Goal: Task Accomplishment & Management: Manage account settings

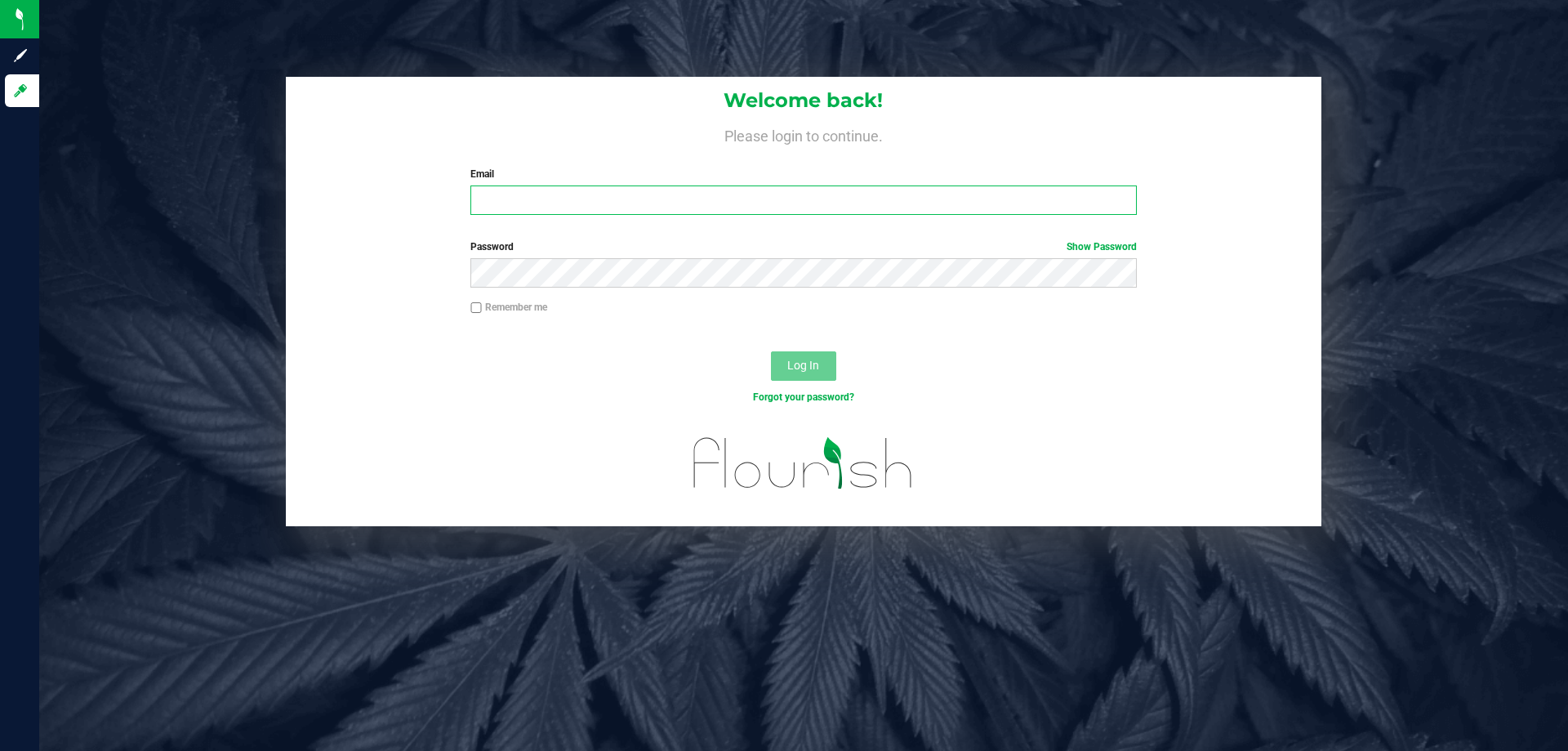
click at [584, 203] on input "Email" at bounding box center [803, 201] width 666 height 30
type input "[EMAIL_ADDRESS][DOMAIN_NAME]"
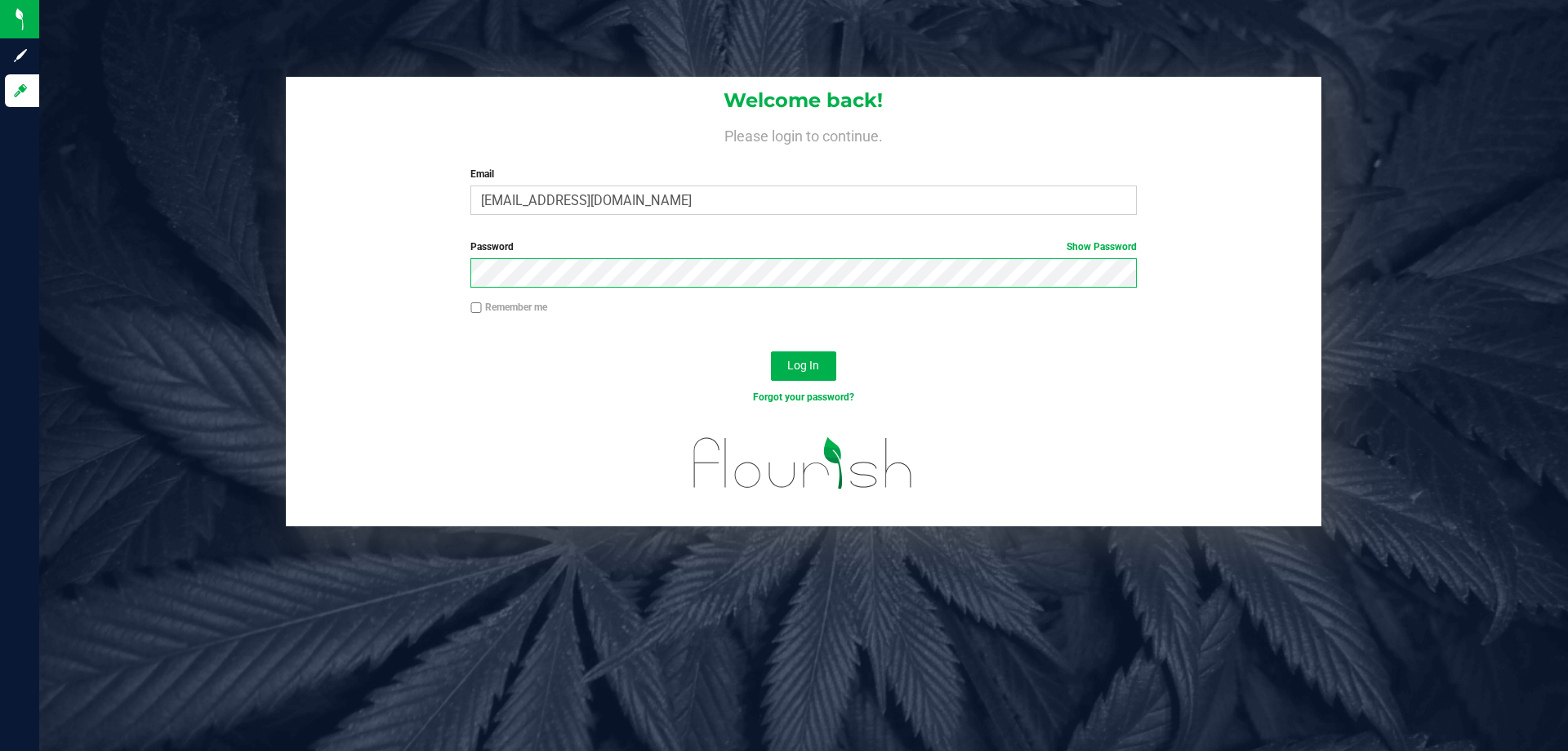
click at [771, 352] on button "Log In" at bounding box center [803, 366] width 65 height 30
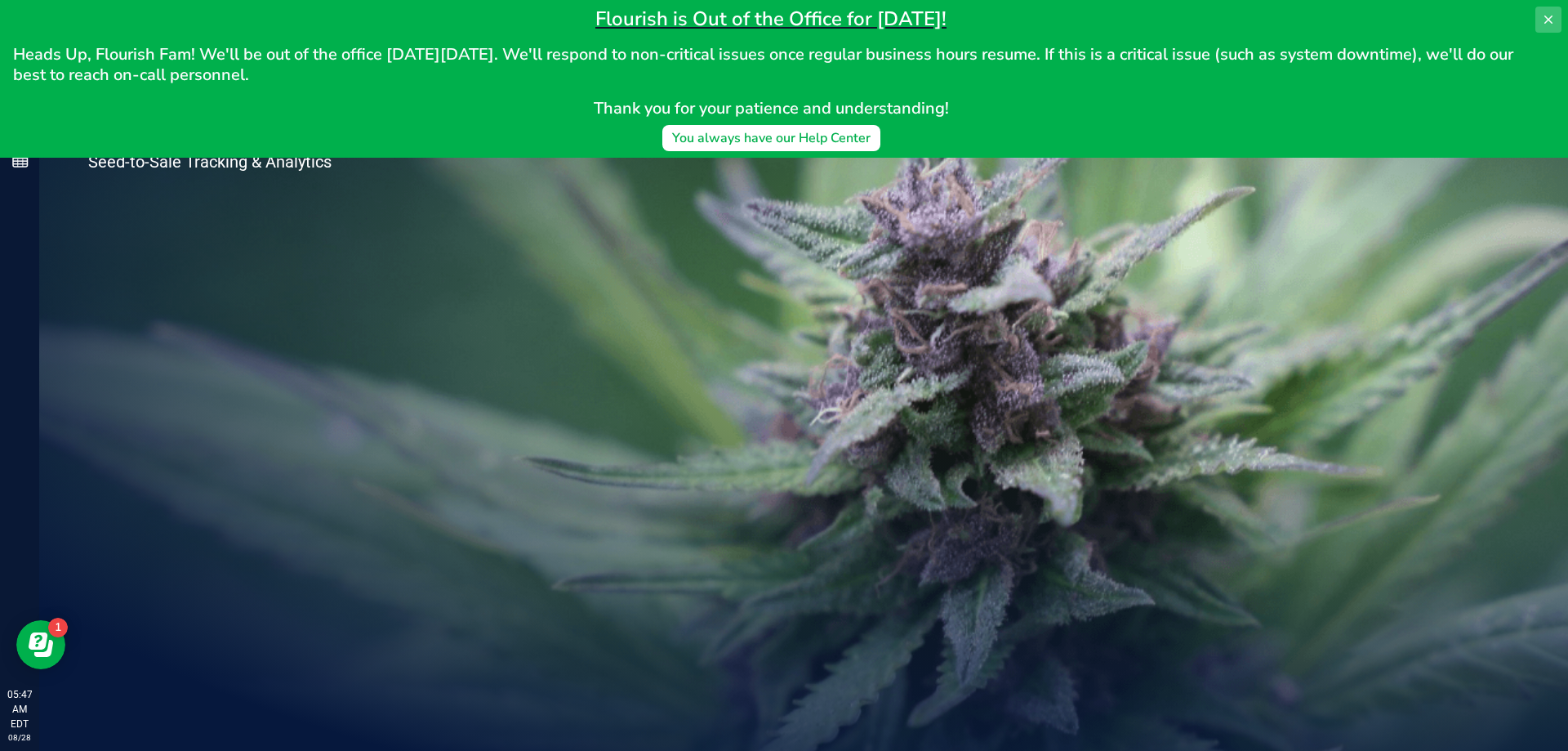
click at [1550, 19] on icon at bounding box center [1547, 19] width 8 height 8
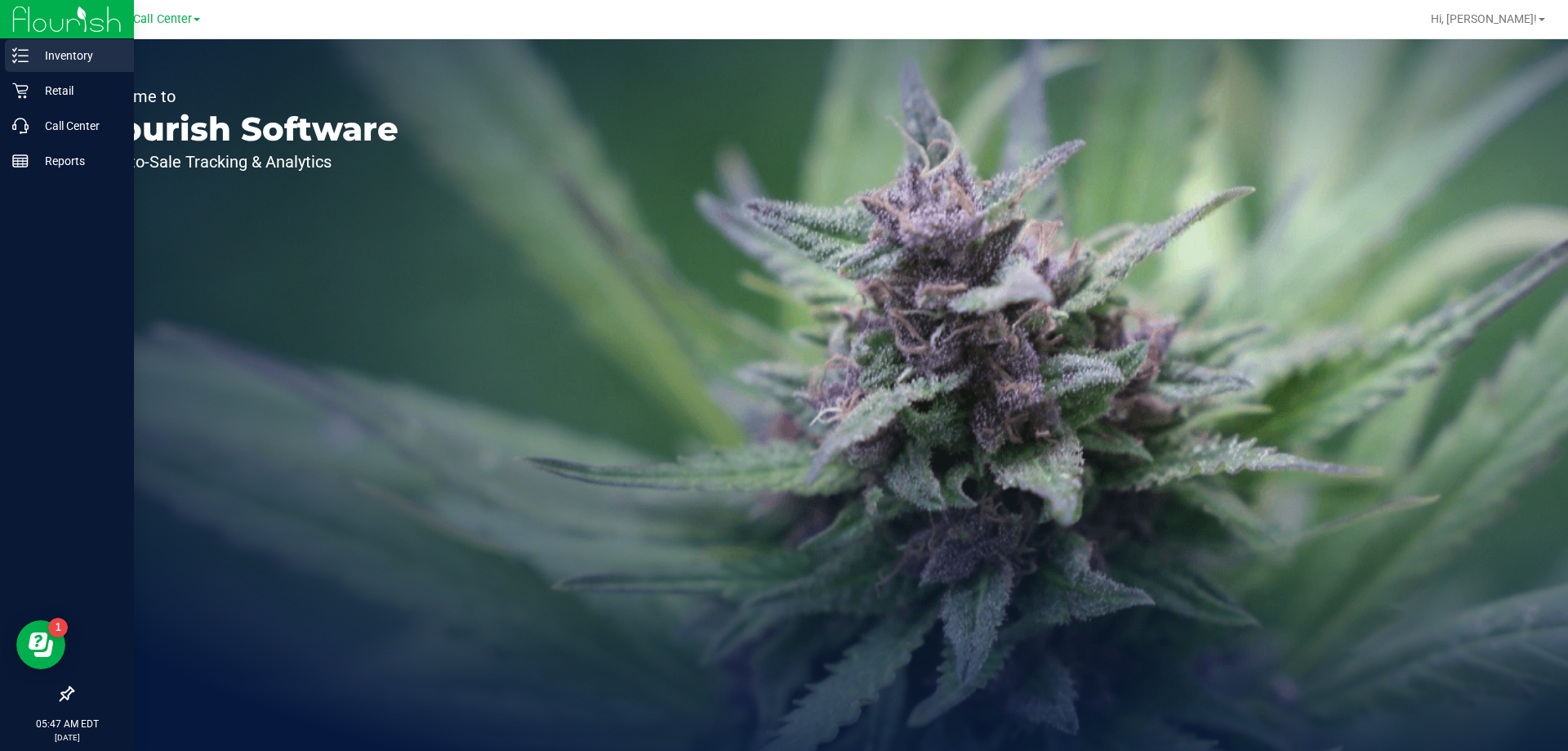
click at [49, 62] on p "Inventory" at bounding box center [77, 56] width 98 height 20
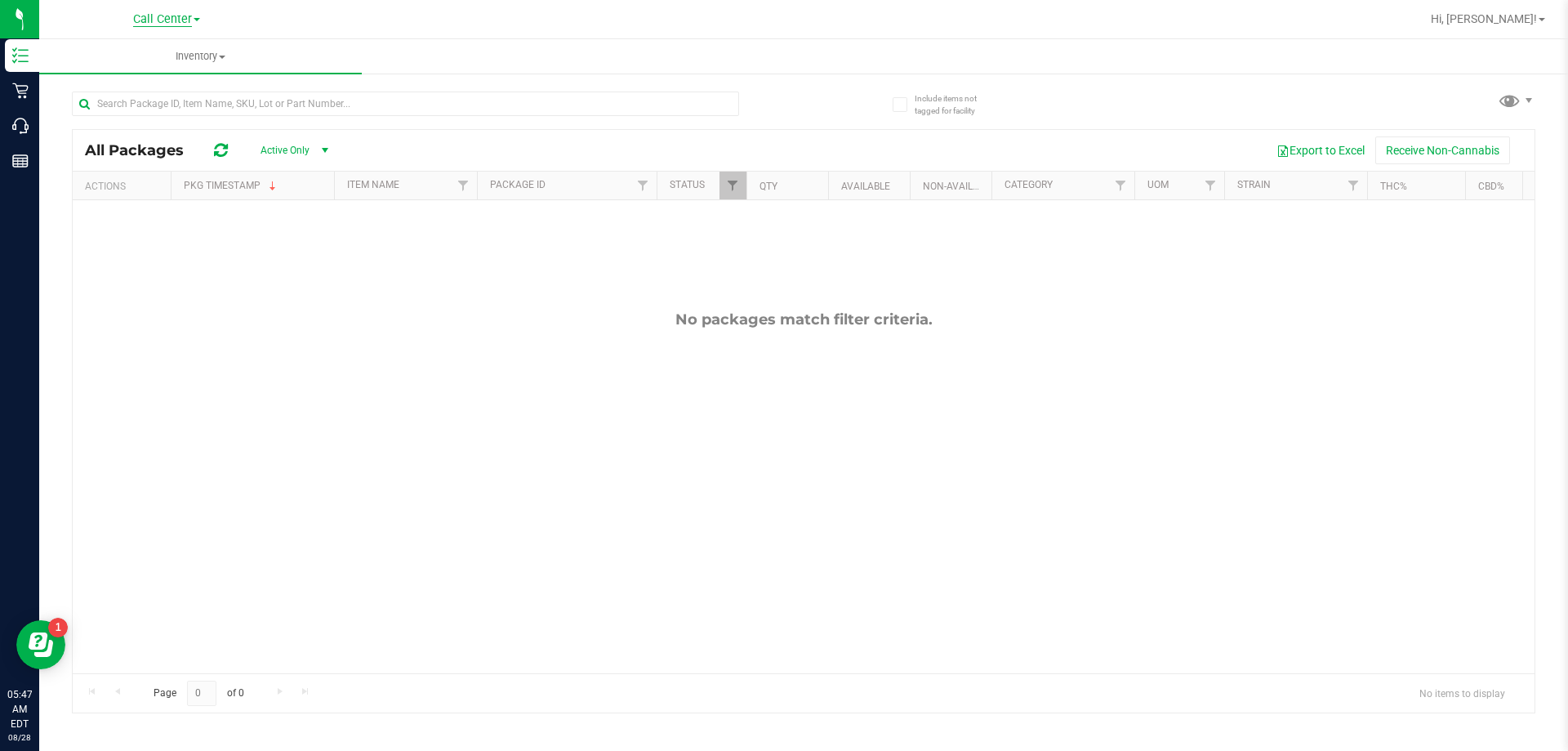
click at [190, 19] on span "Call Center" at bounding box center [162, 19] width 59 height 15
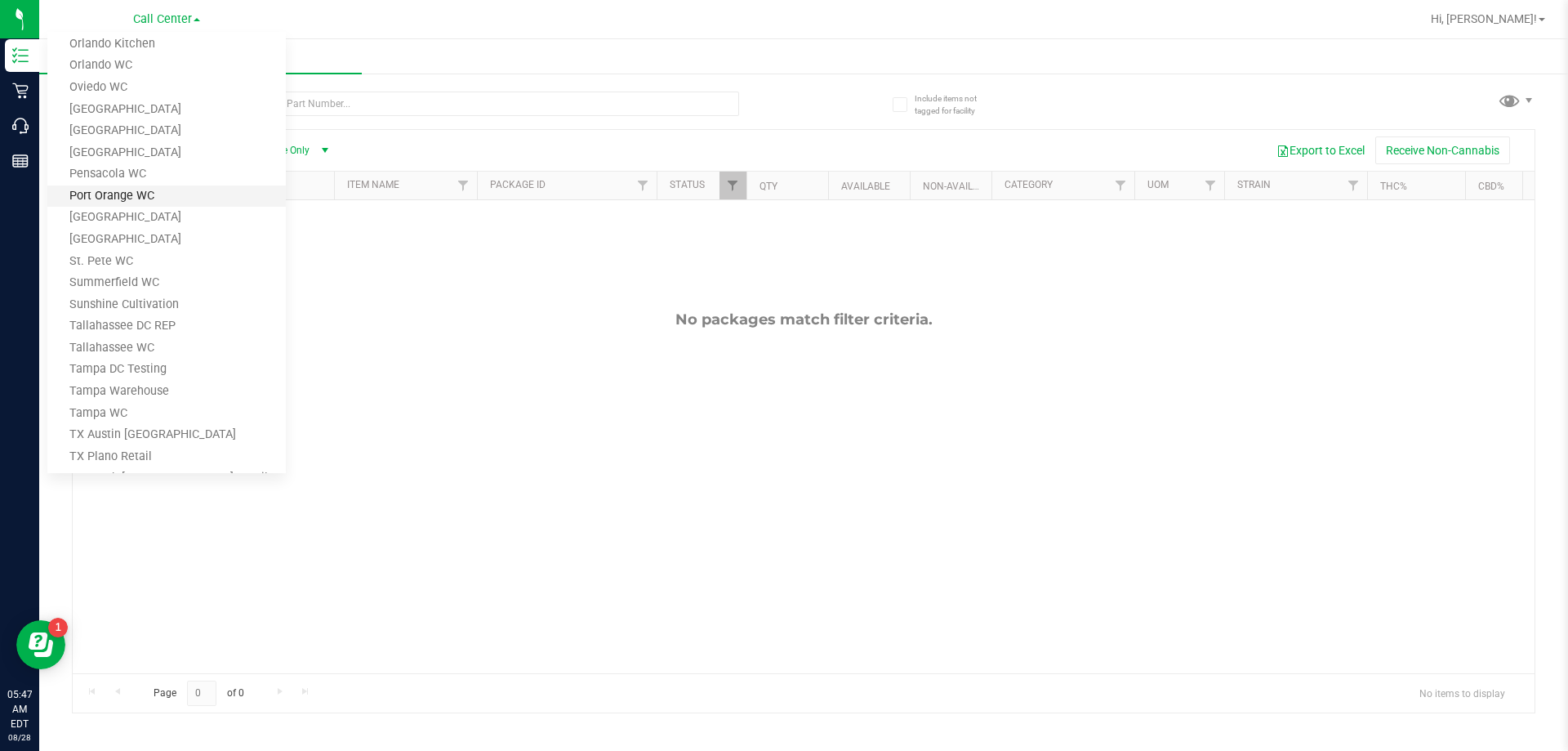
scroll to position [761, 0]
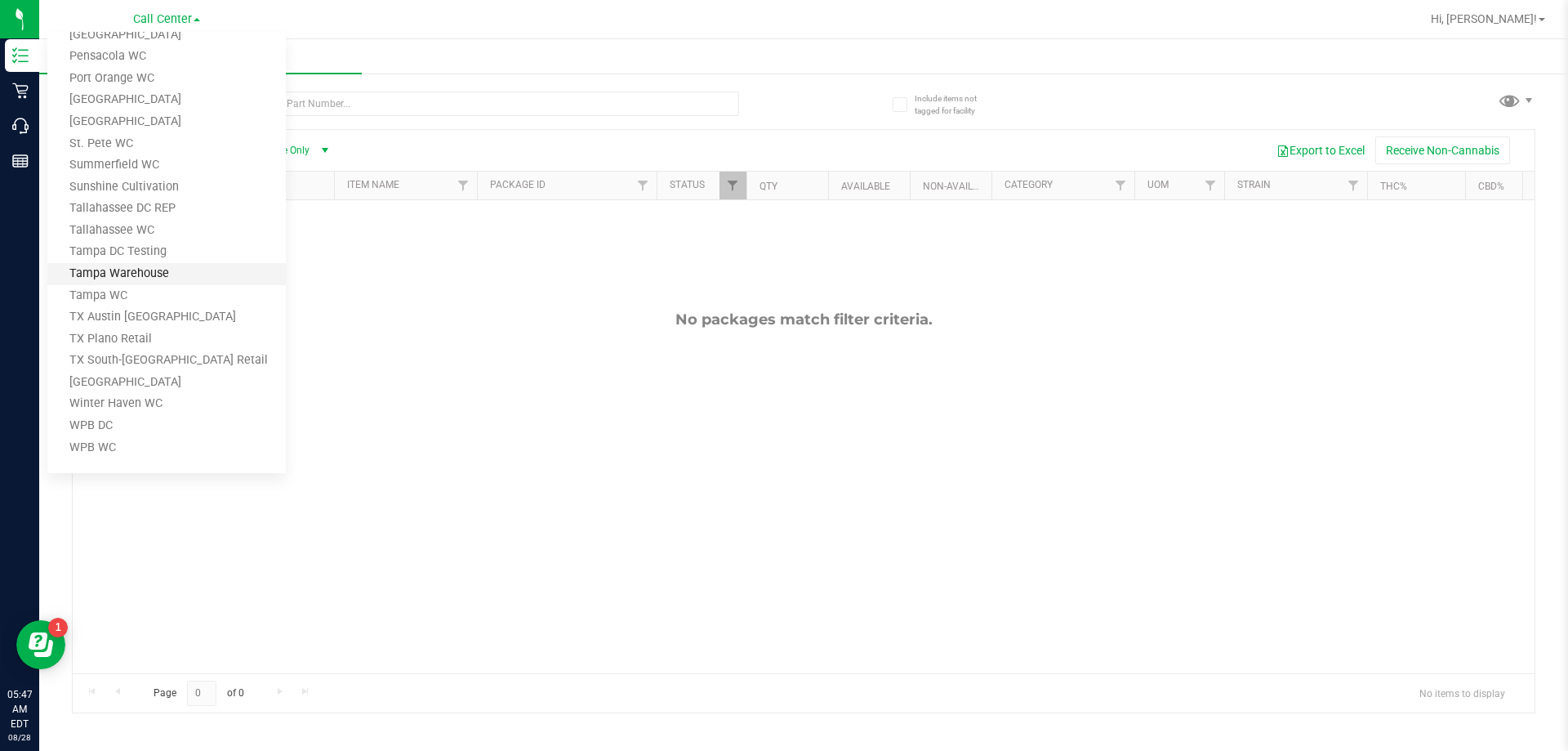
click at [111, 277] on link "Tampa Warehouse" at bounding box center [167, 273] width 239 height 22
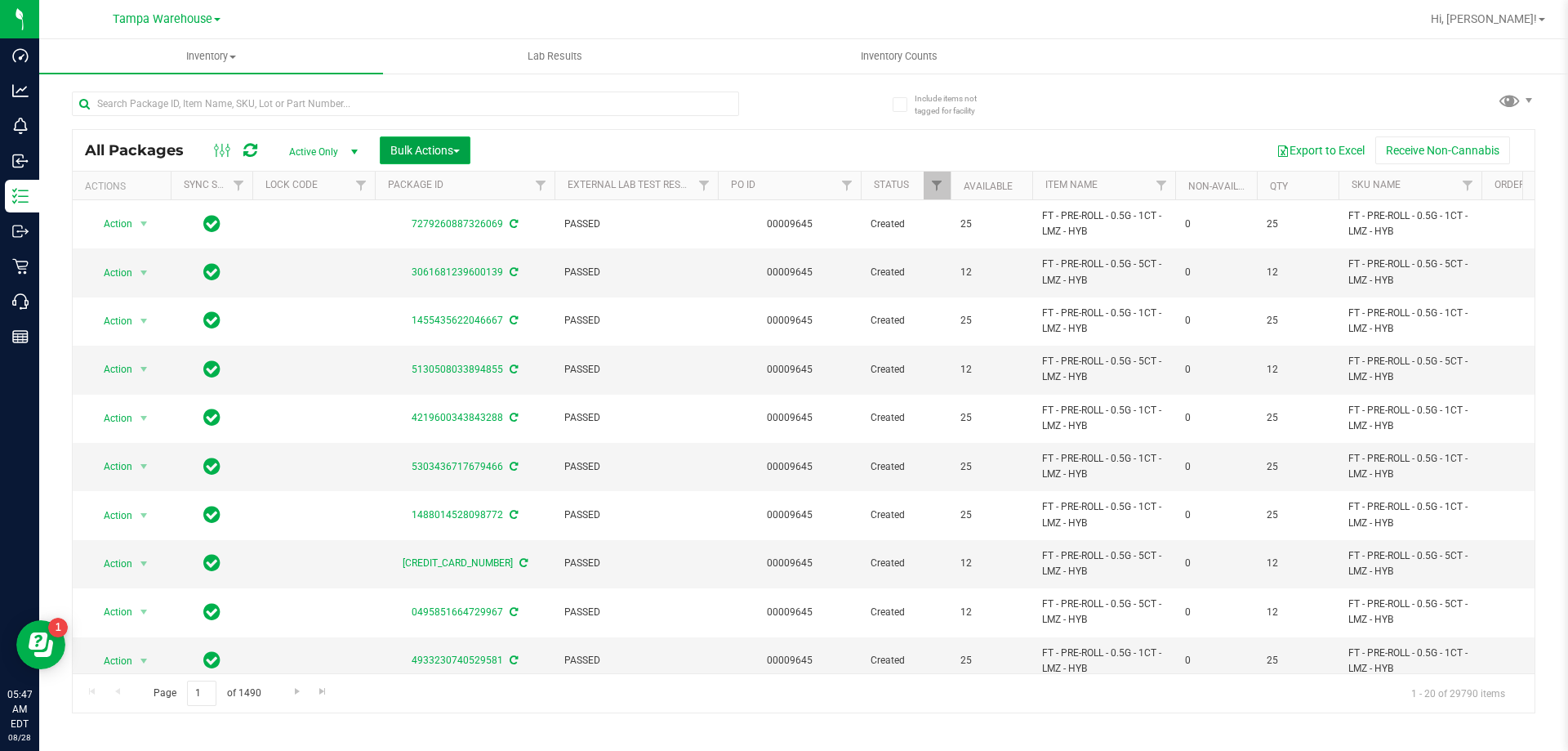
click at [447, 155] on span "Bulk Actions" at bounding box center [425, 150] width 69 height 13
click at [411, 187] on span "Add to outbound order" at bounding box center [445, 187] width 111 height 13
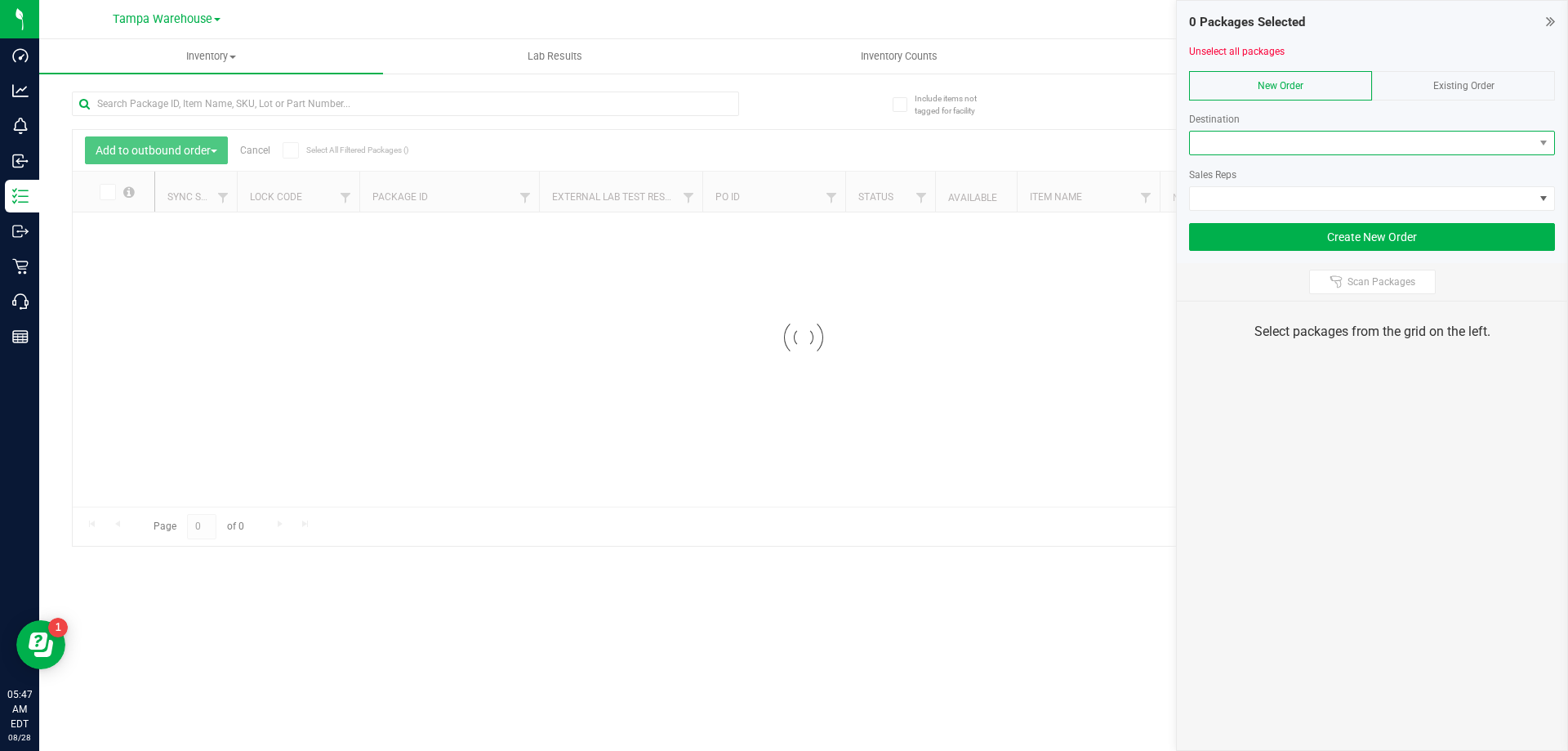
click at [1230, 136] on span at bounding box center [1361, 143] width 344 height 23
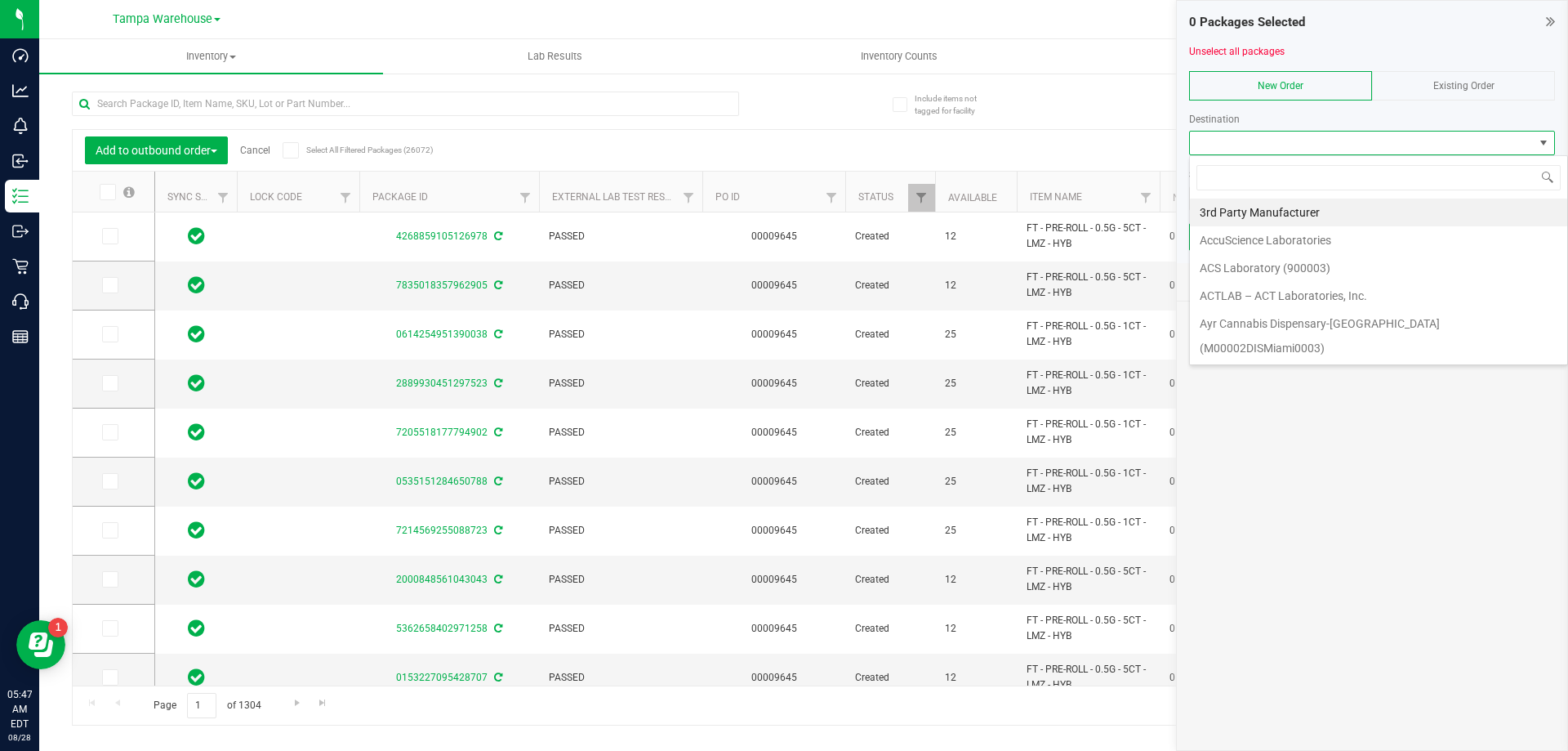
scroll to position [24, 366]
type input "sum"
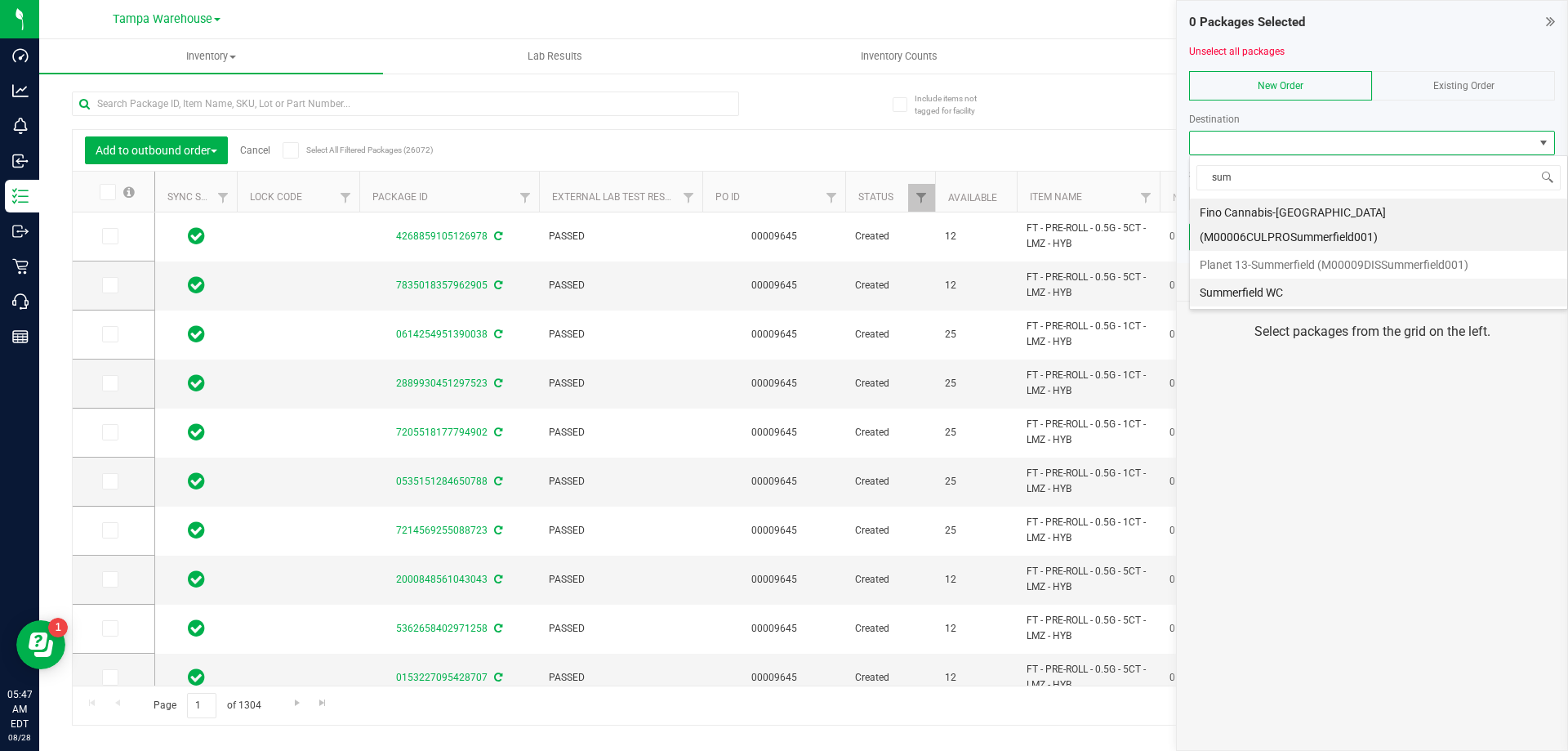
click at [1276, 279] on li "Summerfield WC" at bounding box center [1378, 293] width 377 height 28
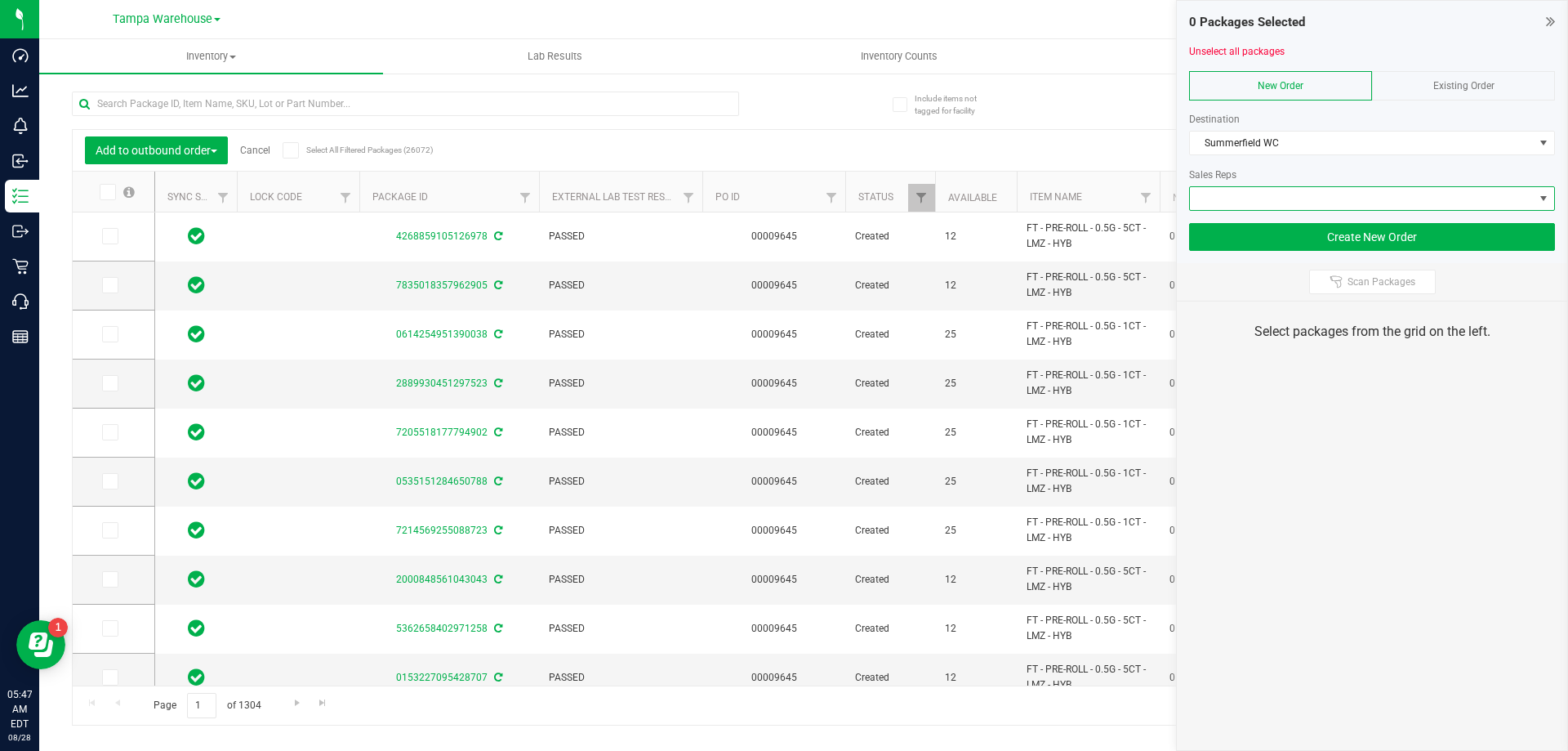
click at [1279, 207] on span at bounding box center [1361, 198] width 344 height 23
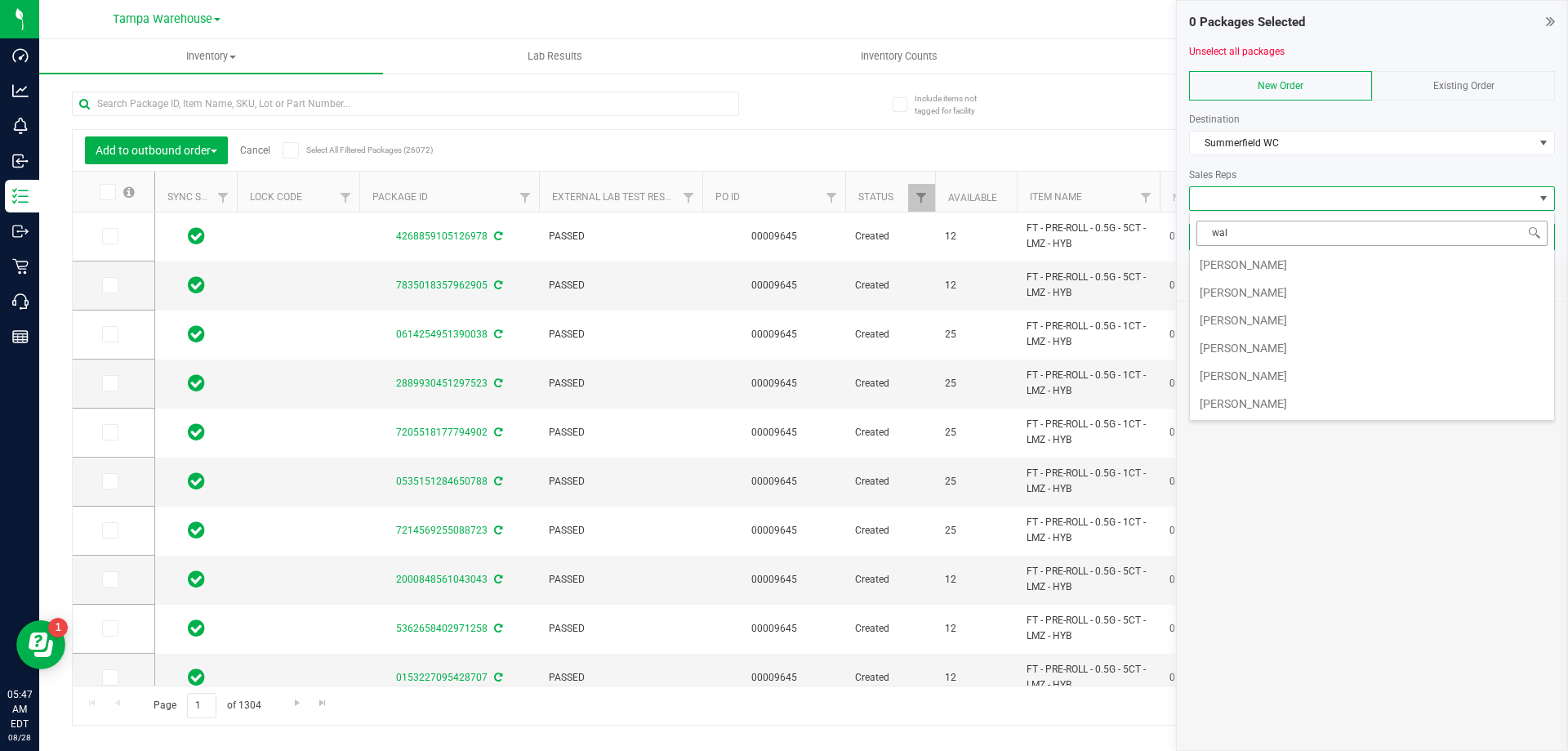
type input "wall"
click at [1252, 280] on li "[PERSON_NAME]" at bounding box center [1372, 284] width 364 height 28
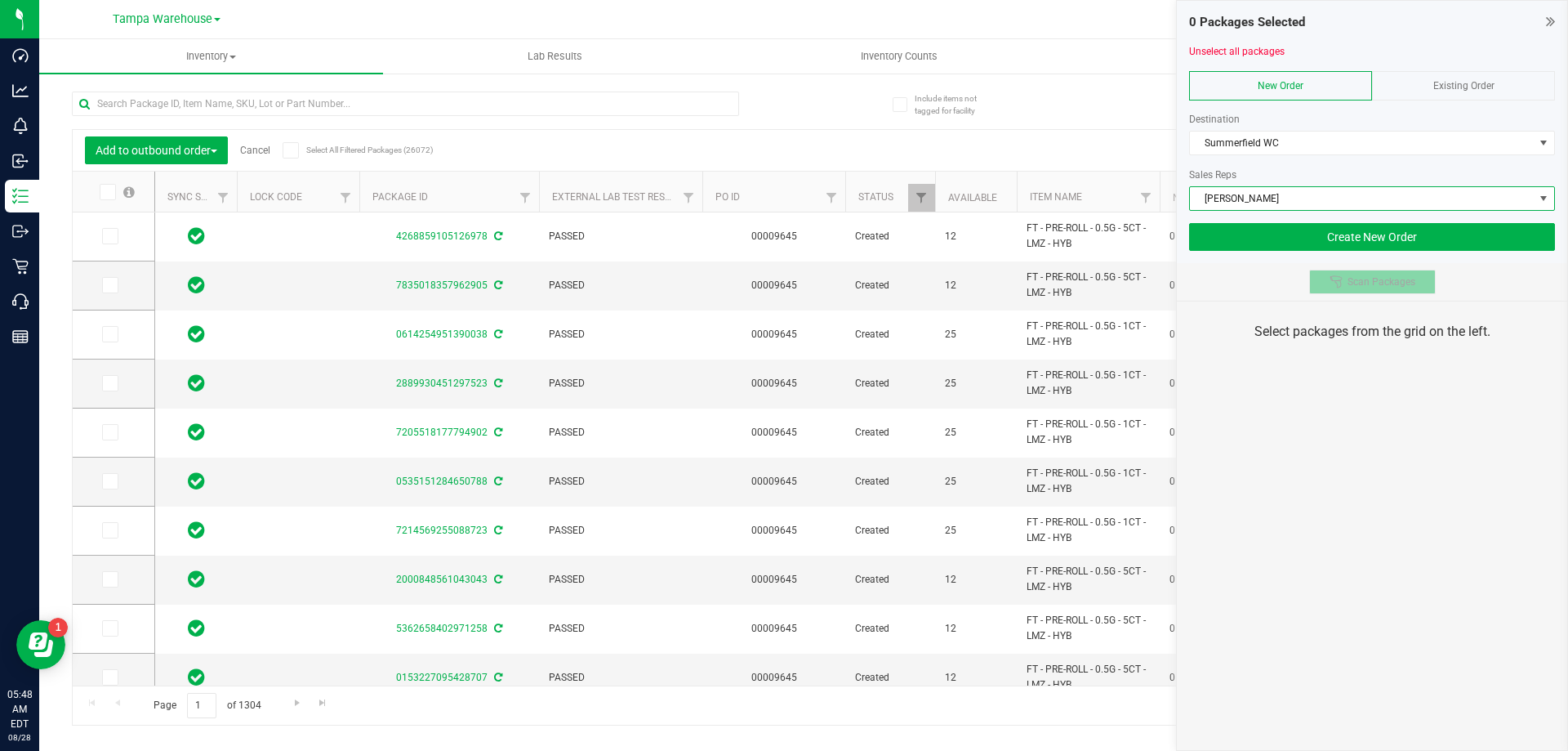
click at [1352, 284] on span "Scan Packages" at bounding box center [1381, 281] width 68 height 13
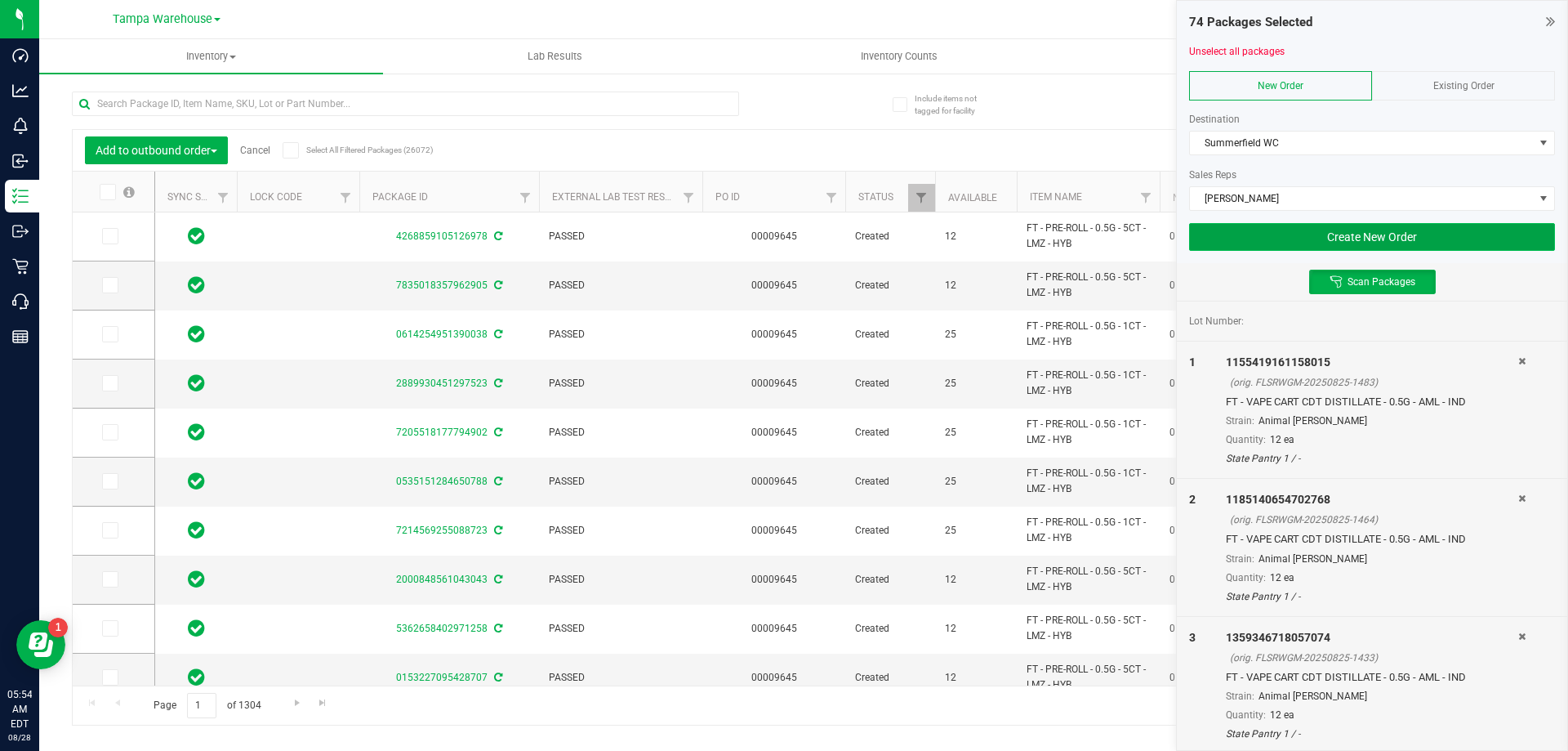
click at [1270, 238] on button "Create New Order" at bounding box center [1372, 237] width 366 height 28
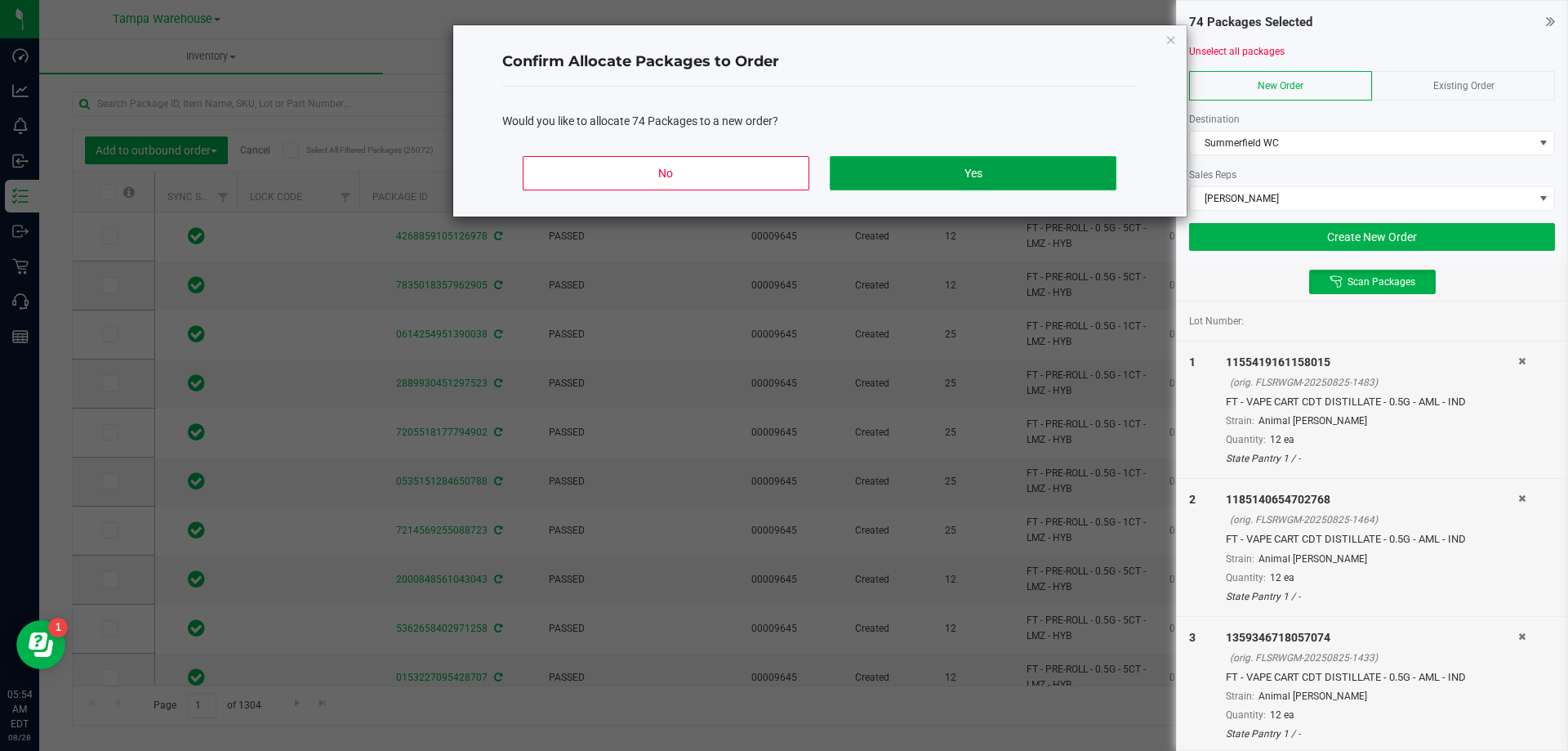
click at [983, 185] on button "Yes" at bounding box center [972, 174] width 285 height 35
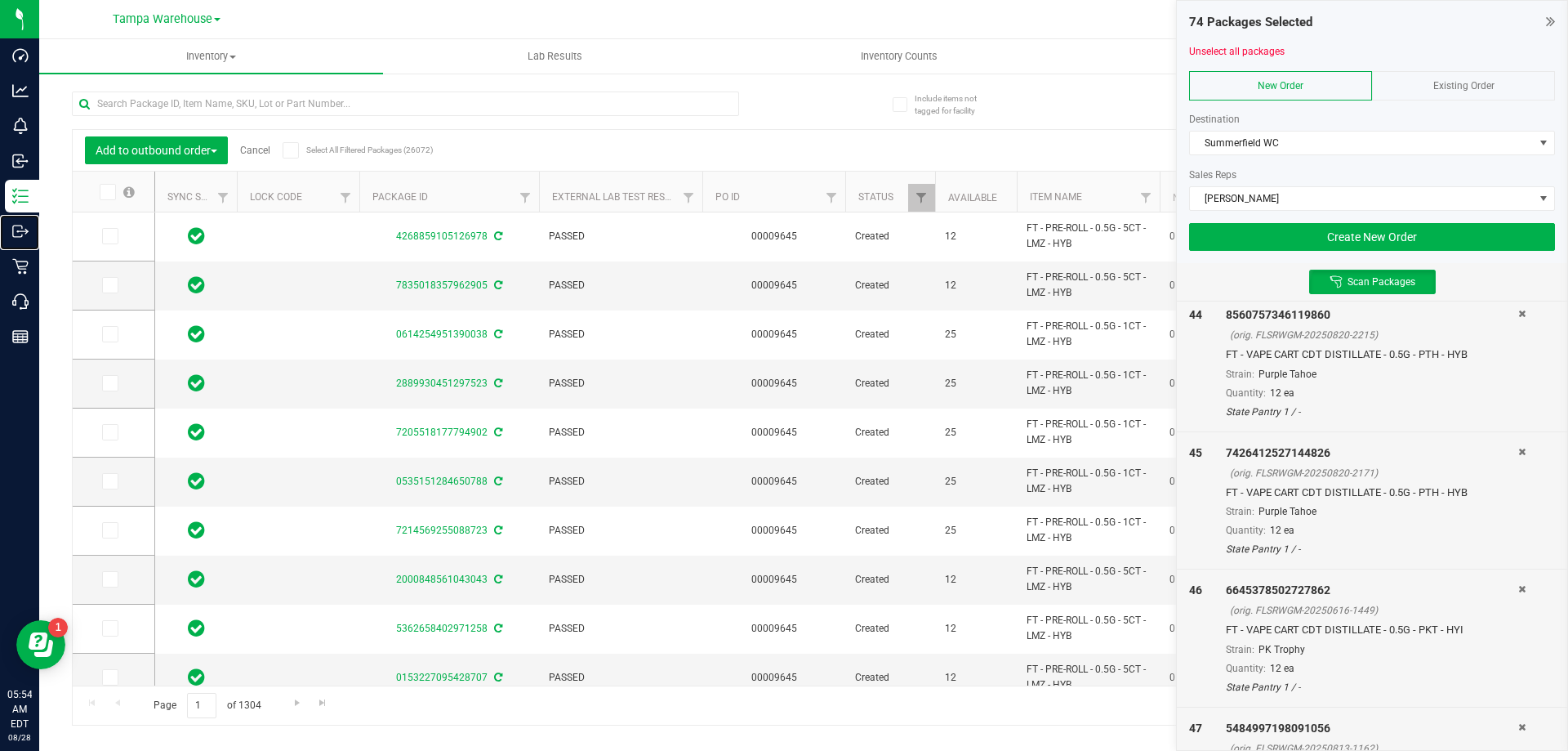
scroll to position [9778, 0]
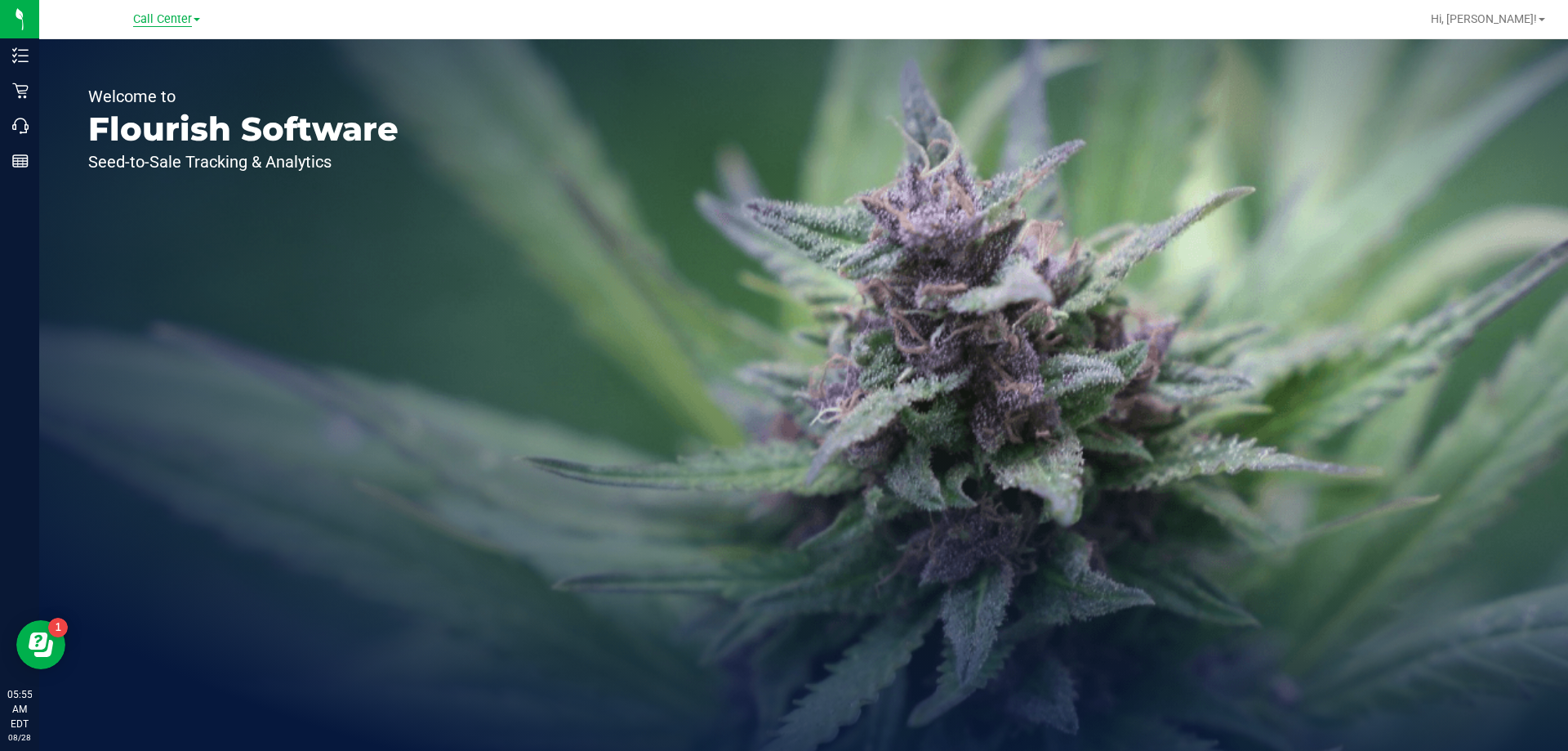
click at [142, 14] on span "Call Center" at bounding box center [162, 19] width 59 height 15
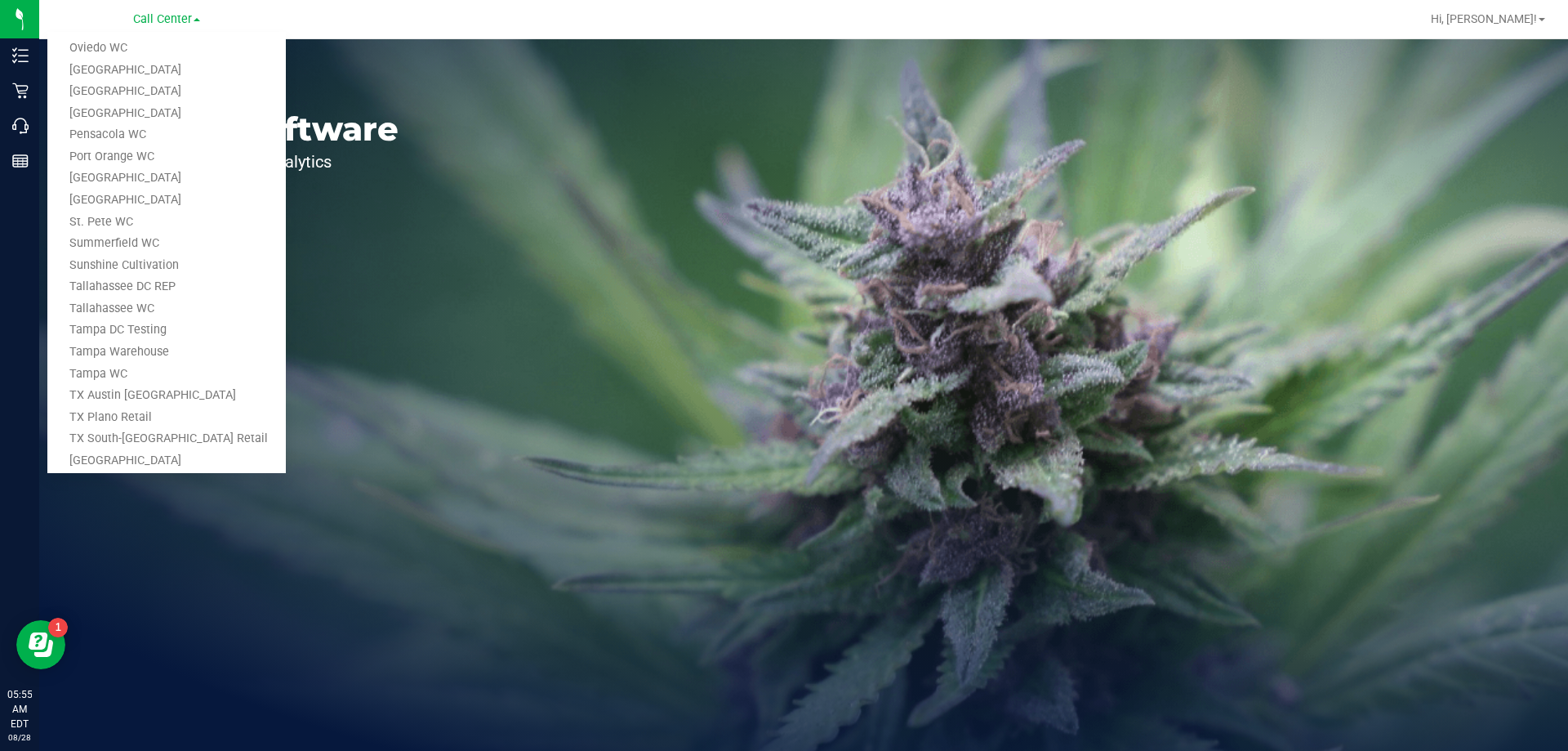
scroll to position [761, 0]
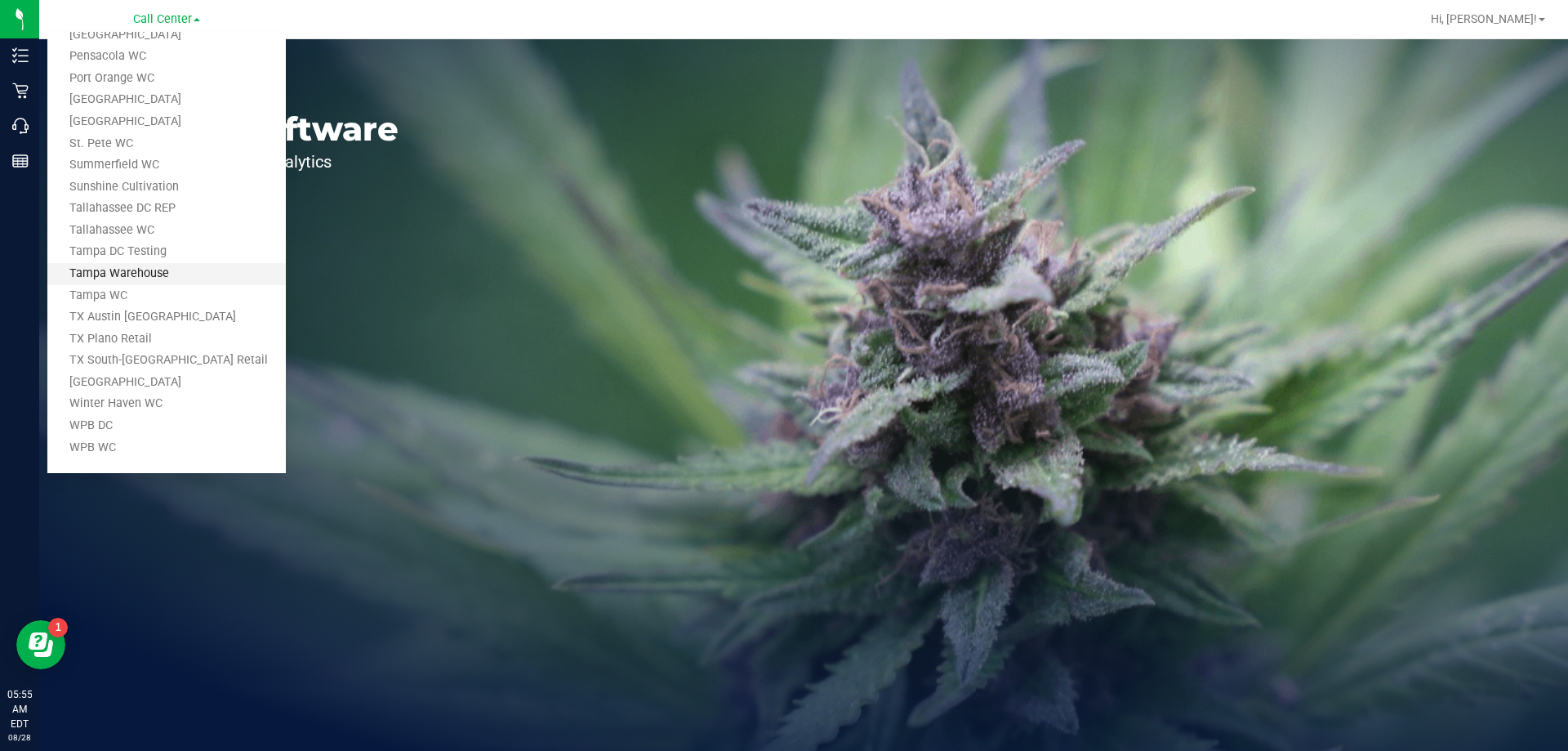
click at [128, 280] on link "Tampa Warehouse" at bounding box center [167, 273] width 239 height 22
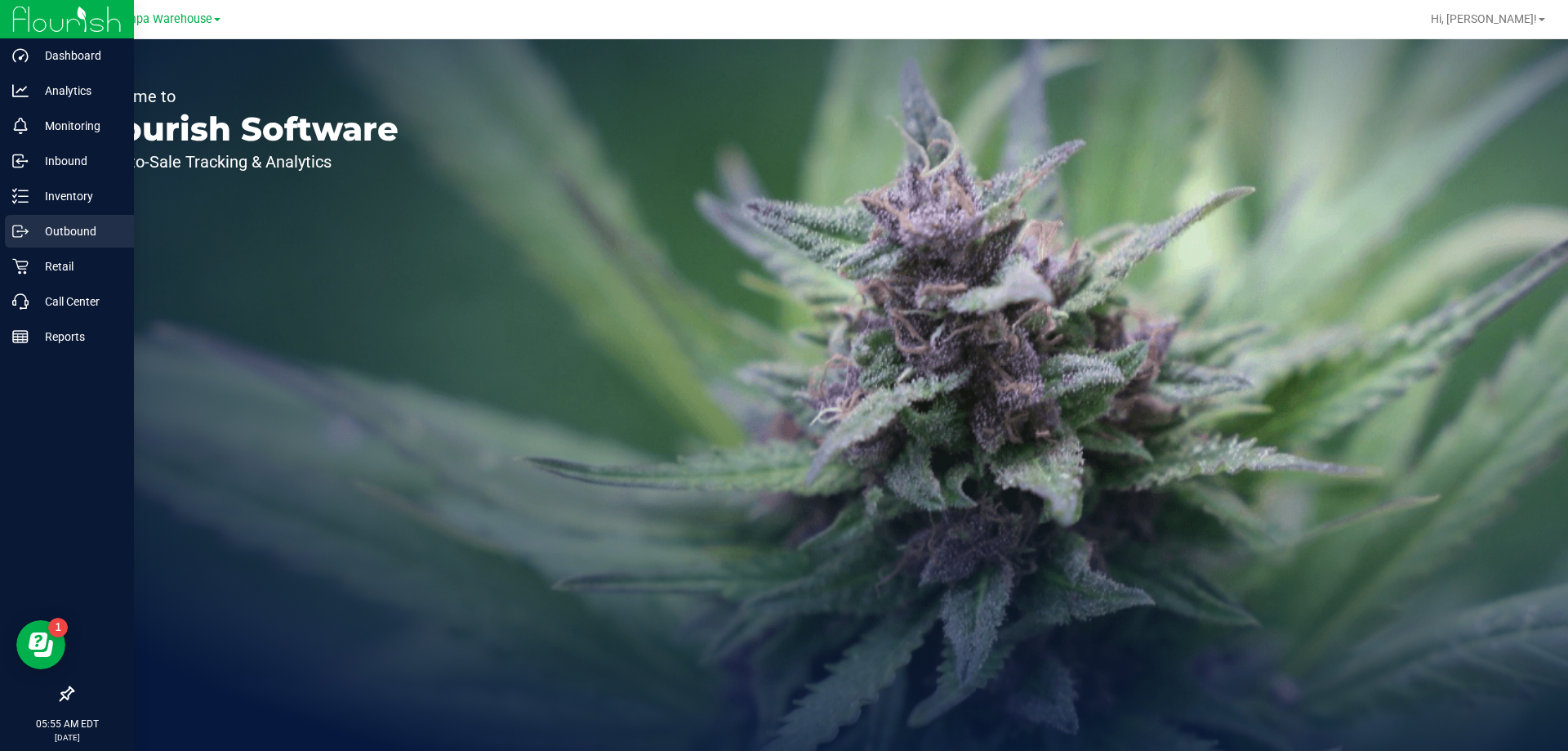
click at [26, 232] on icon at bounding box center [20, 231] width 16 height 16
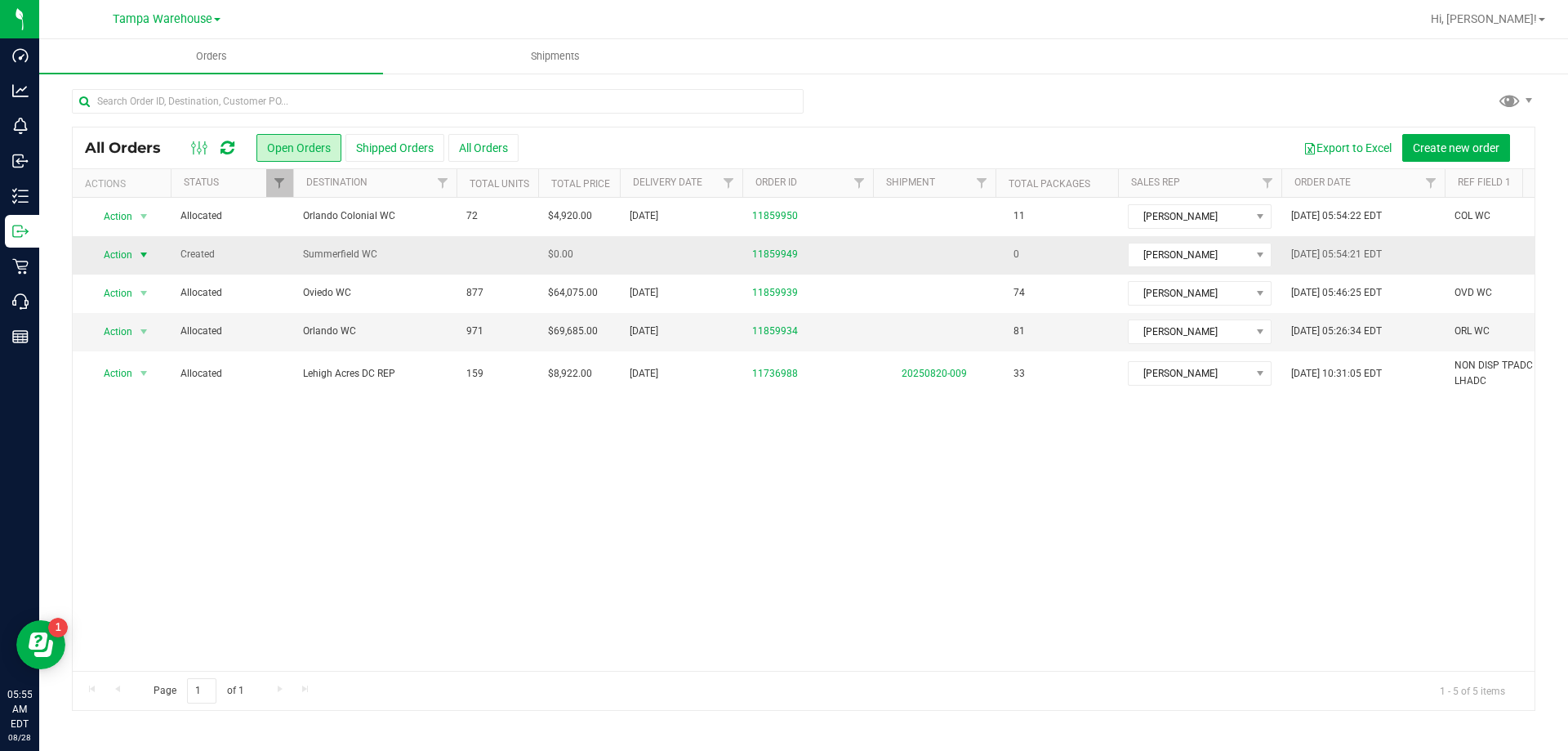
click at [127, 257] on span "Action" at bounding box center [111, 254] width 44 height 23
click at [139, 280] on li "Cancel order" at bounding box center [151, 282] width 122 height 24
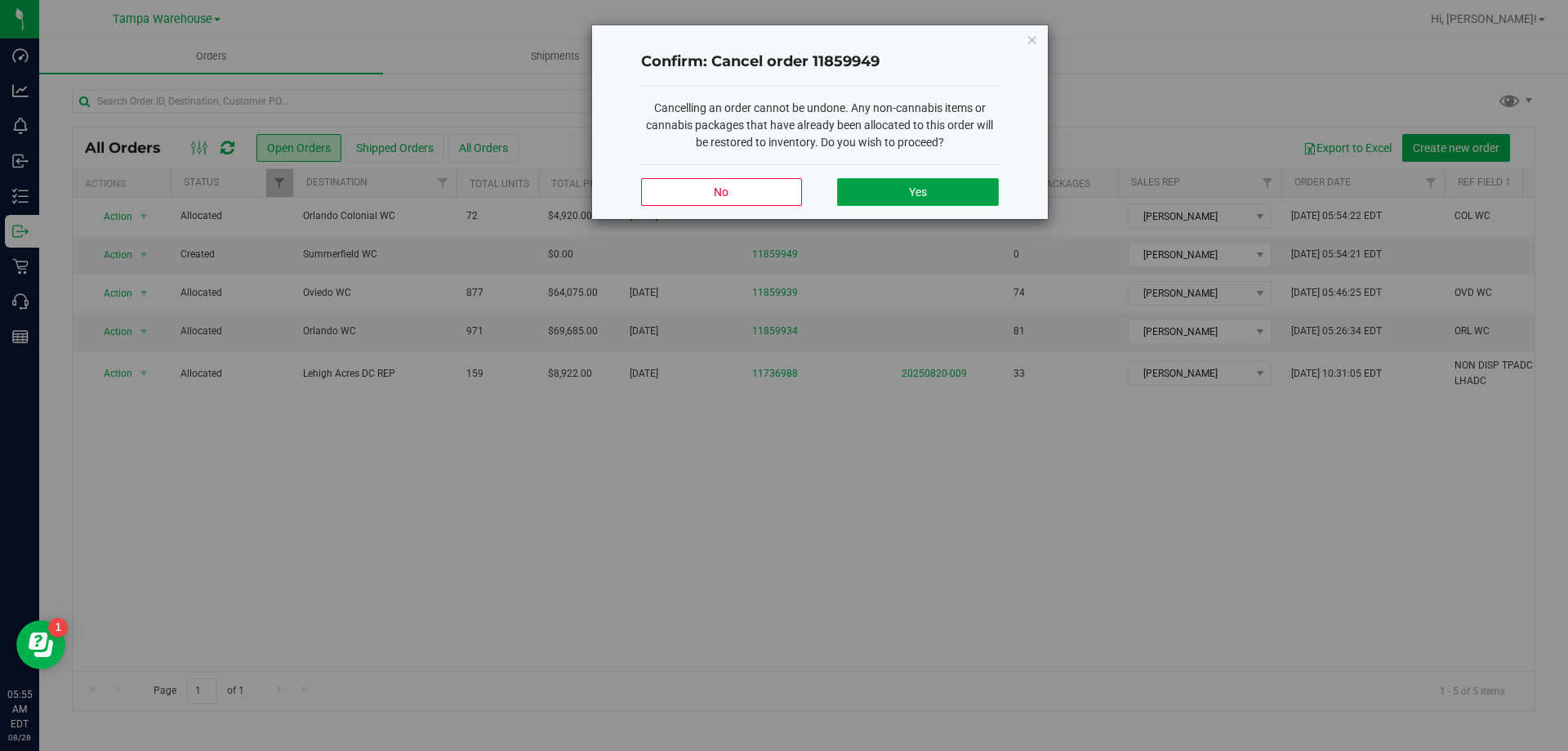
click at [867, 197] on button "Yes" at bounding box center [917, 192] width 161 height 28
